Goal: Navigation & Orientation: Find specific page/section

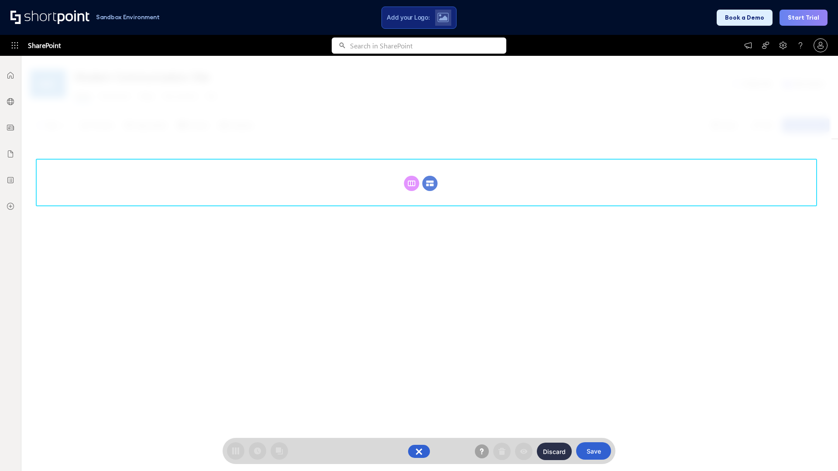
scroll to position [120, 0]
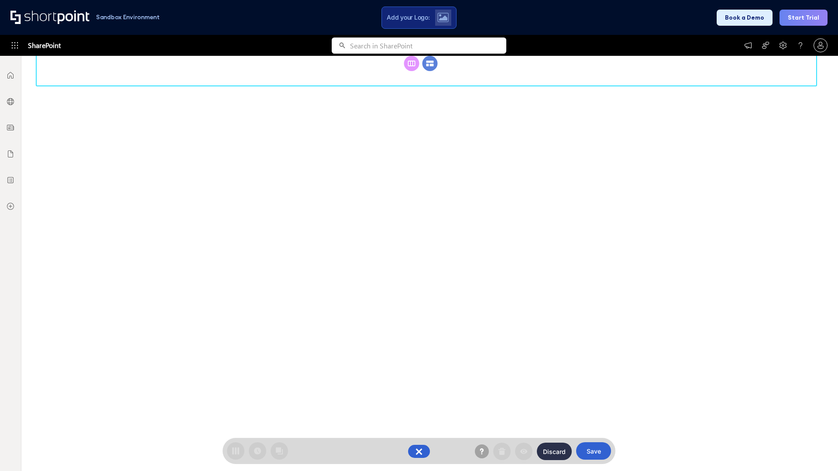
click at [430, 71] on circle at bounding box center [429, 63] width 15 height 15
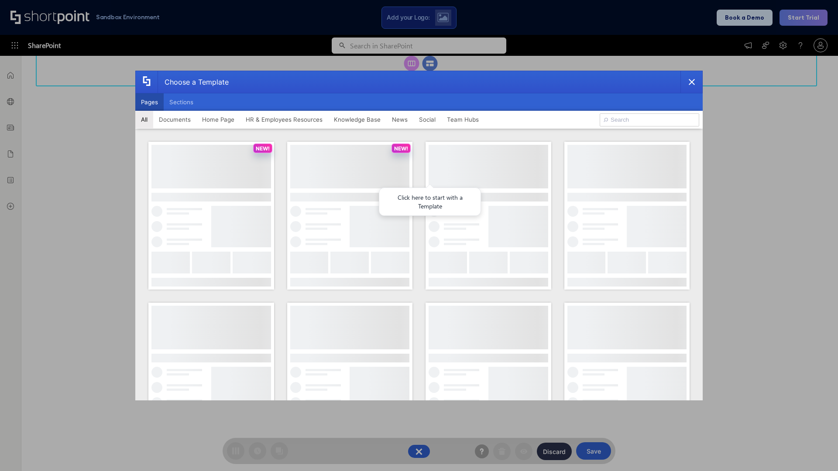
scroll to position [0, 0]
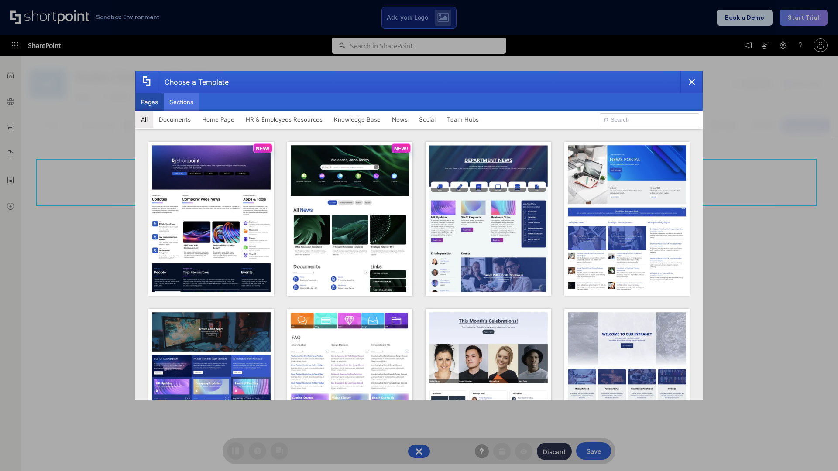
click at [181, 102] on button "Sections" at bounding box center [181, 101] width 35 height 17
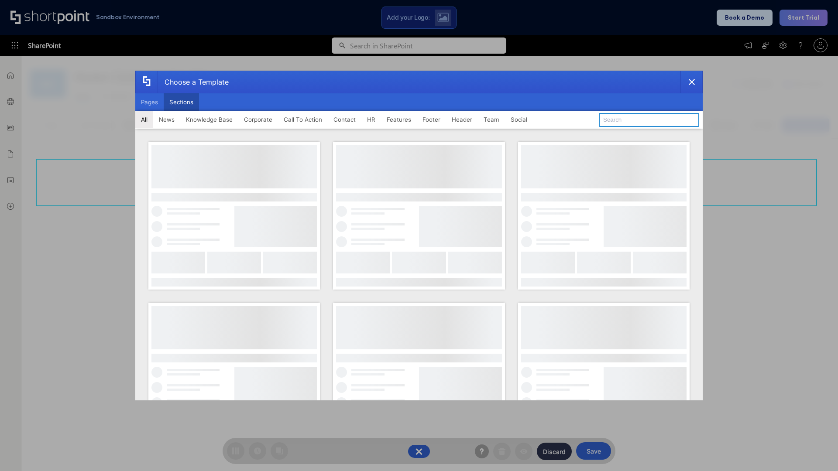
type input "Footer 4"
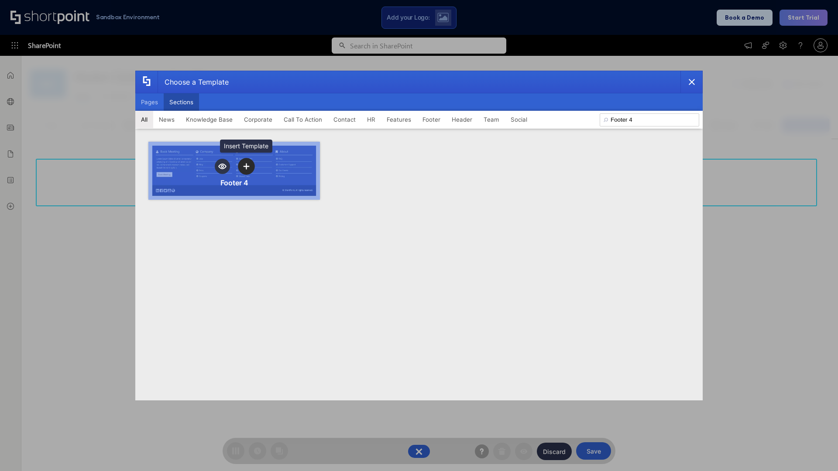
click at [246, 166] on icon "template selector" at bounding box center [246, 166] width 6 height 6
